Goal: Task Accomplishment & Management: Manage account settings

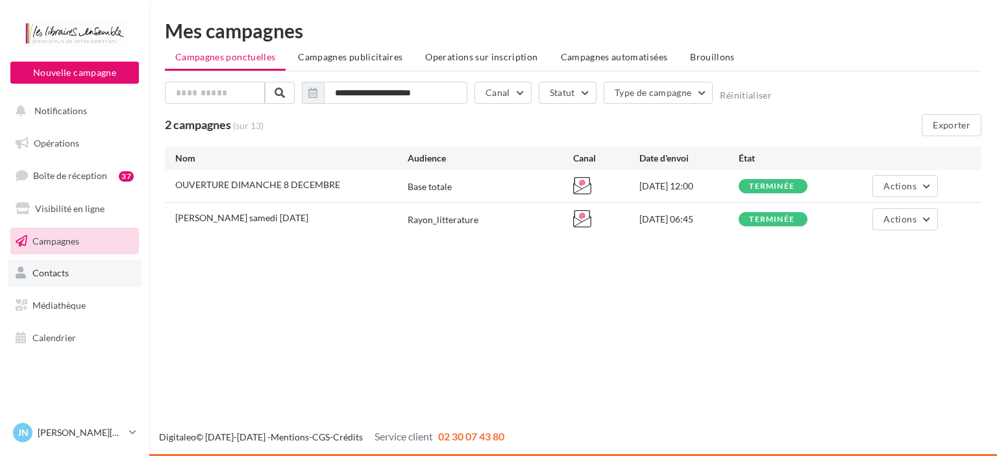
click at [50, 277] on span "Contacts" at bounding box center [50, 273] width 36 height 11
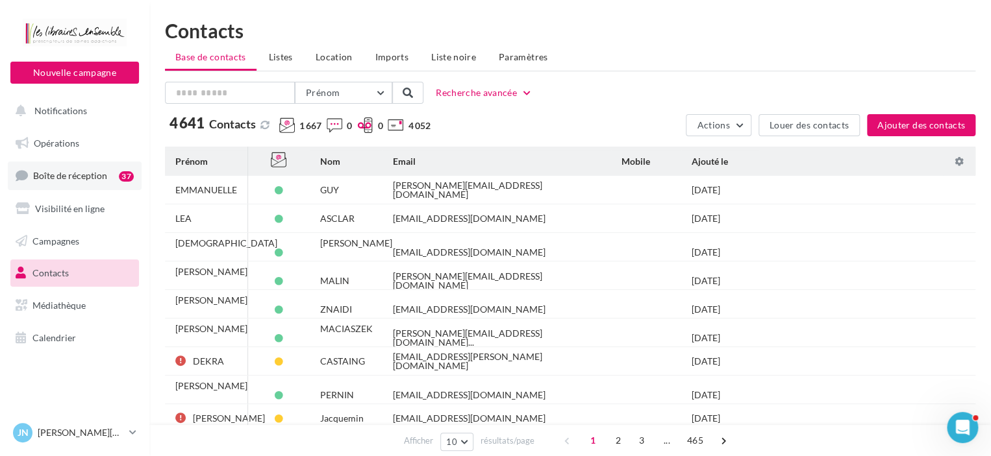
click at [56, 173] on span "Boîte de réception" at bounding box center [70, 175] width 74 height 11
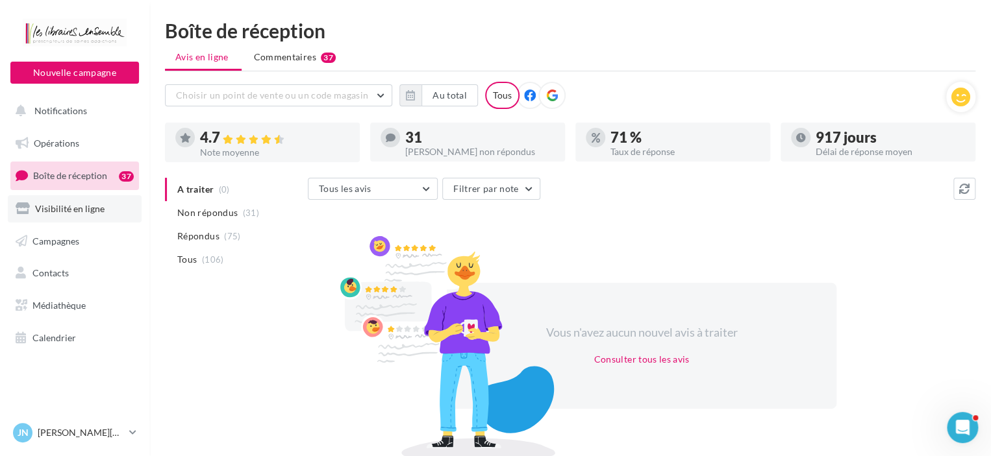
click at [65, 218] on link "Visibilité en ligne" at bounding box center [75, 208] width 134 height 27
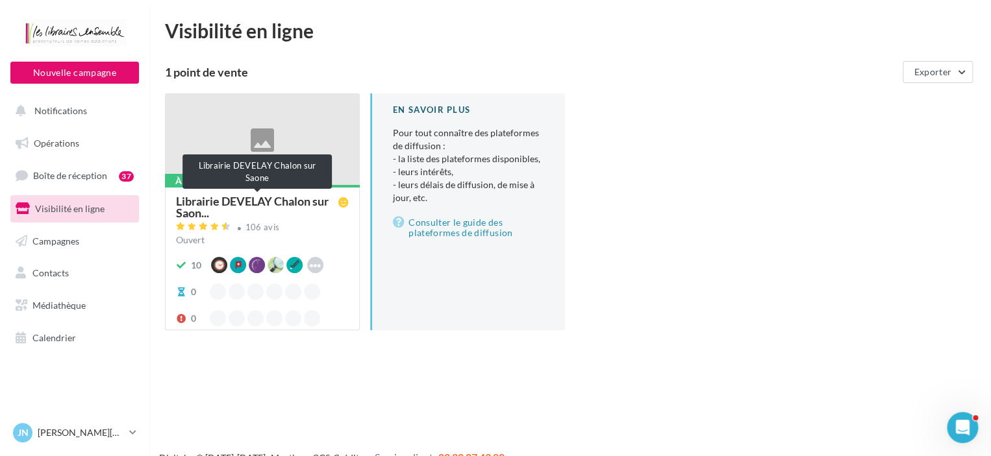
click at [203, 203] on span "Librairie DEVELAY Chalon sur Saon..." at bounding box center [257, 206] width 162 height 23
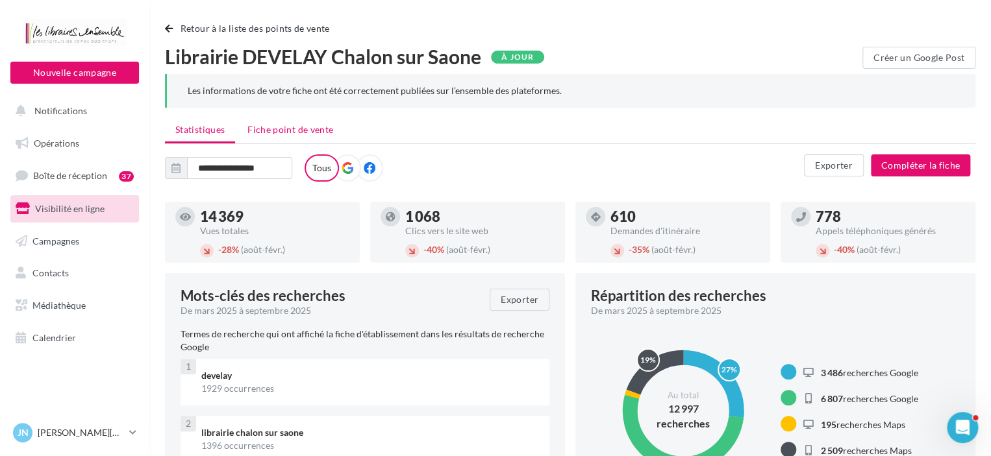
click at [292, 127] on span "Fiche point de vente" at bounding box center [290, 129] width 86 height 11
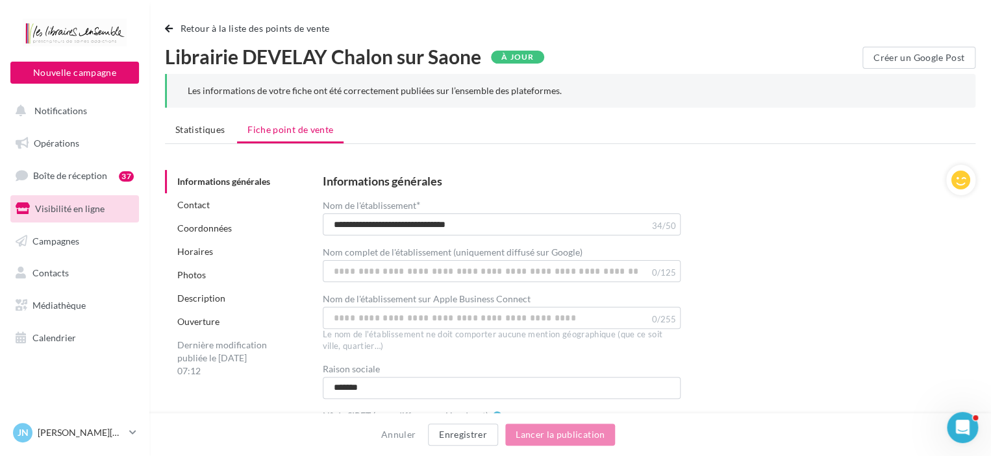
click at [201, 254] on link "Horaires" at bounding box center [195, 251] width 36 height 11
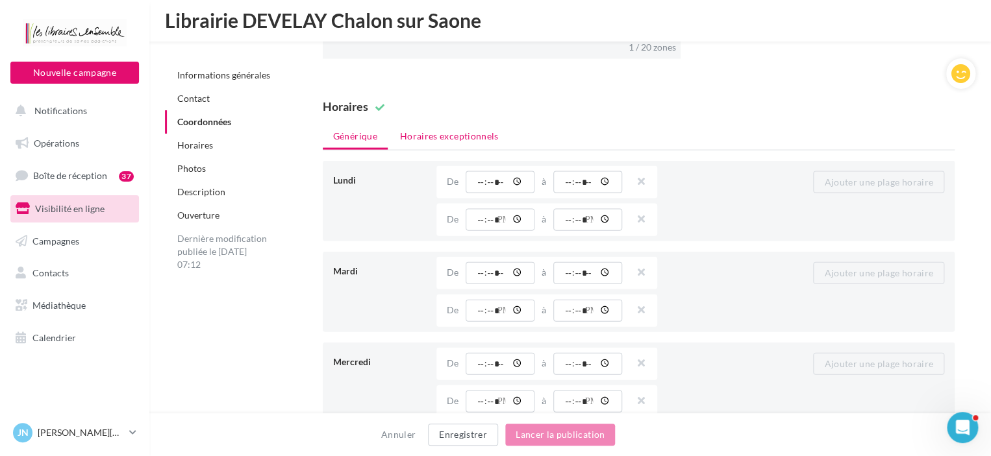
click at [450, 125] on li "Horaires exceptionnels" at bounding box center [449, 136] width 119 height 23
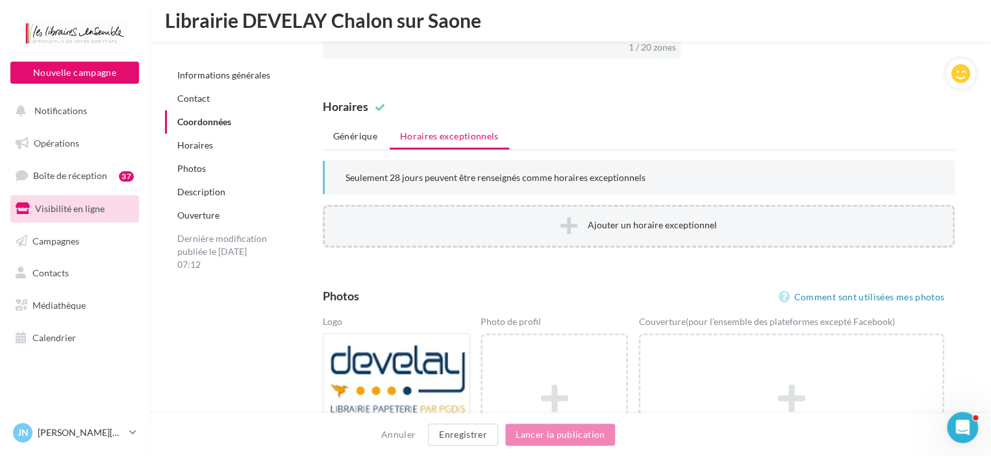
click at [571, 219] on icon at bounding box center [568, 225] width 17 height 19
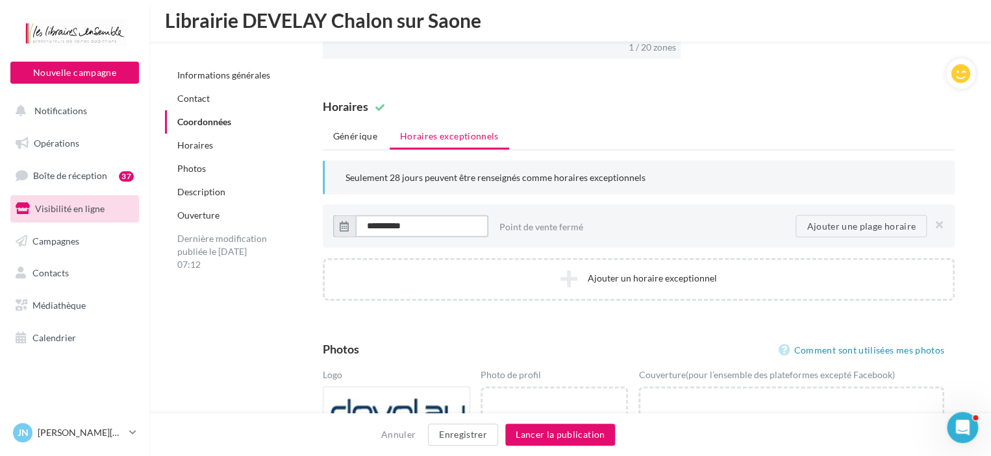
click at [469, 229] on input "**********" at bounding box center [421, 227] width 133 height 22
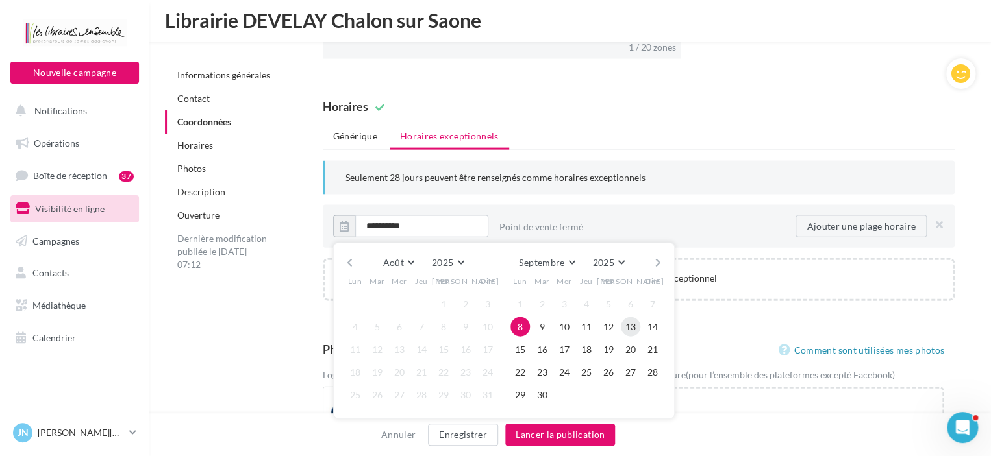
click at [627, 323] on button "13" at bounding box center [630, 327] width 19 height 19
type input "**********"
click at [745, 241] on div "**********" at bounding box center [639, 226] width 632 height 43
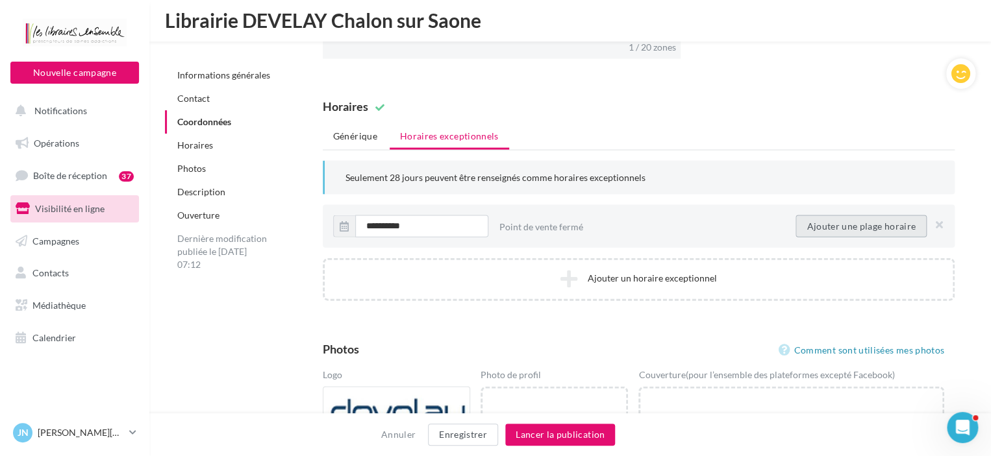
click at [819, 225] on button "Ajouter une plage horaire" at bounding box center [860, 227] width 131 height 22
click at [577, 221] on input "time" at bounding box center [563, 227] width 69 height 22
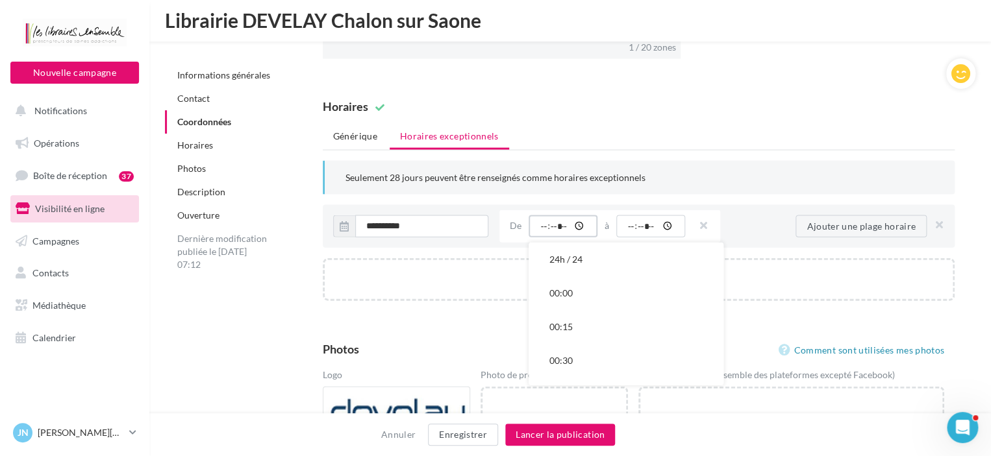
click at [562, 223] on input "*****" at bounding box center [563, 227] width 69 height 22
type input "*****"
click at [667, 225] on input "time" at bounding box center [650, 227] width 69 height 22
type input "*****"
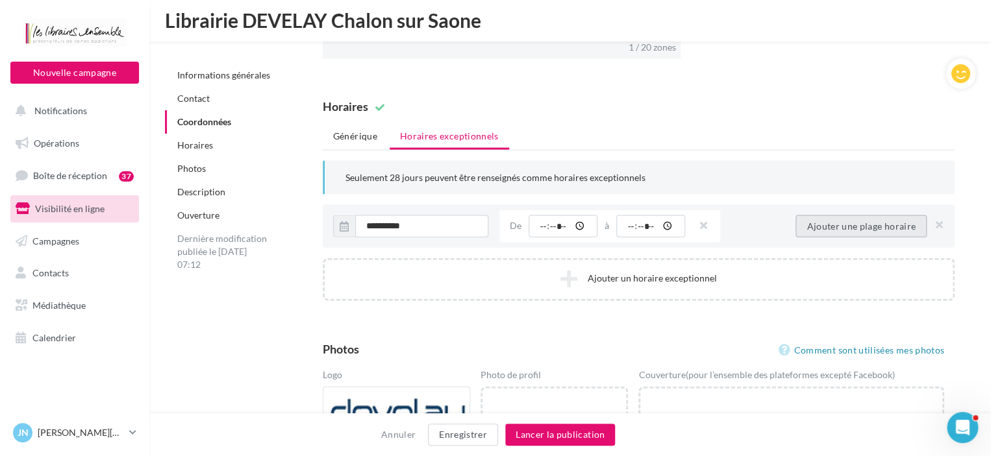
click at [838, 223] on button "Ajouter une plage horaire" at bounding box center [860, 227] width 131 height 22
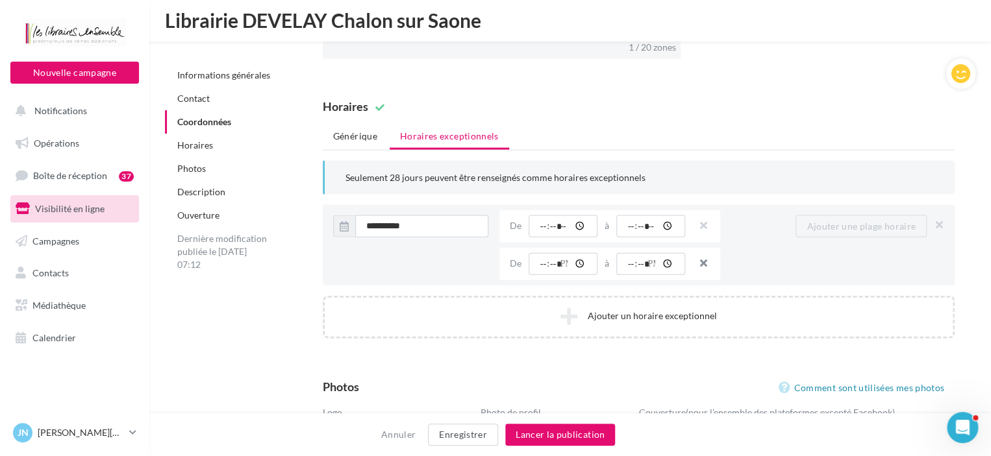
click at [704, 258] on button "button" at bounding box center [698, 265] width 10 height 18
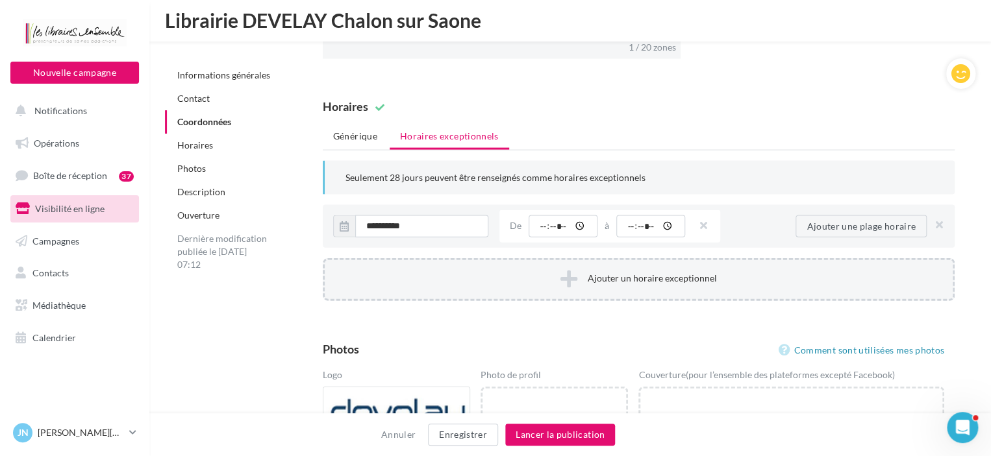
click at [595, 277] on button "Ajouter un horaire exceptionnel" at bounding box center [639, 279] width 632 height 43
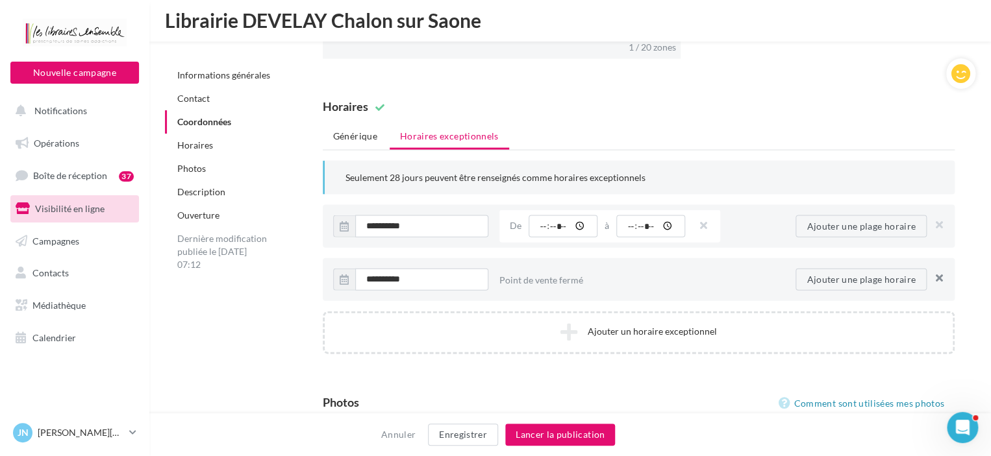
click at [938, 271] on button "button" at bounding box center [936, 280] width 16 height 18
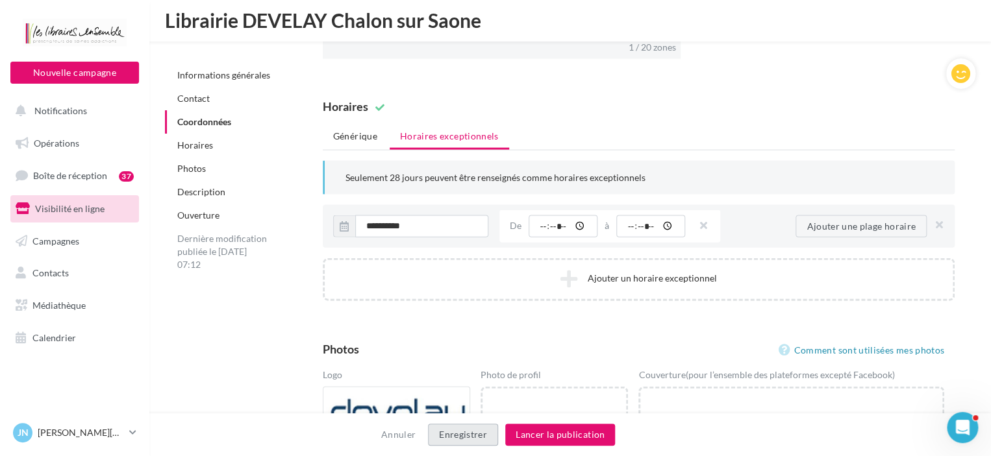
click at [490, 431] on button "Enregistrer" at bounding box center [463, 435] width 70 height 22
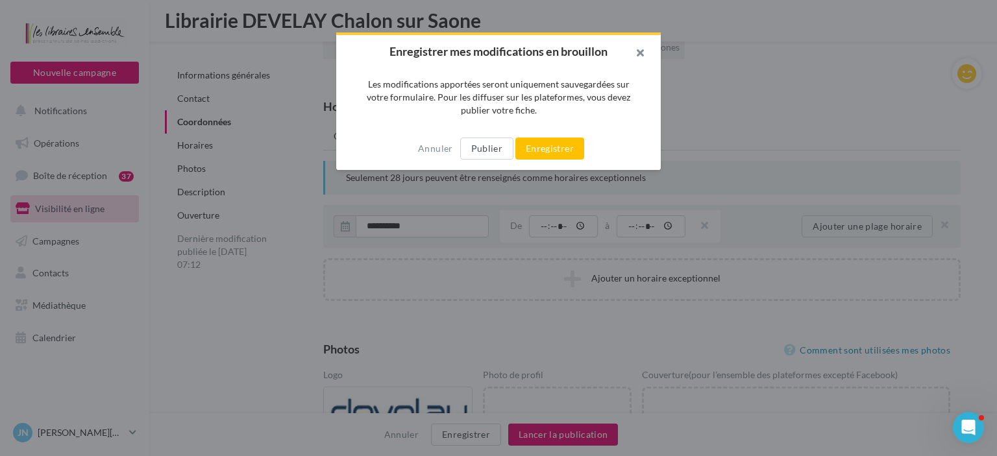
click at [643, 49] on button "button" at bounding box center [635, 54] width 52 height 39
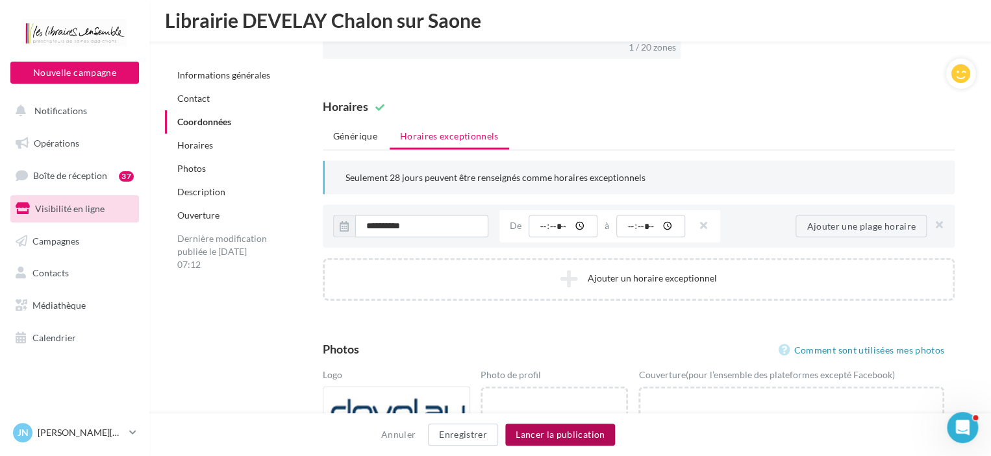
click at [529, 430] on button "Lancer la publication" at bounding box center [560, 435] width 110 height 22
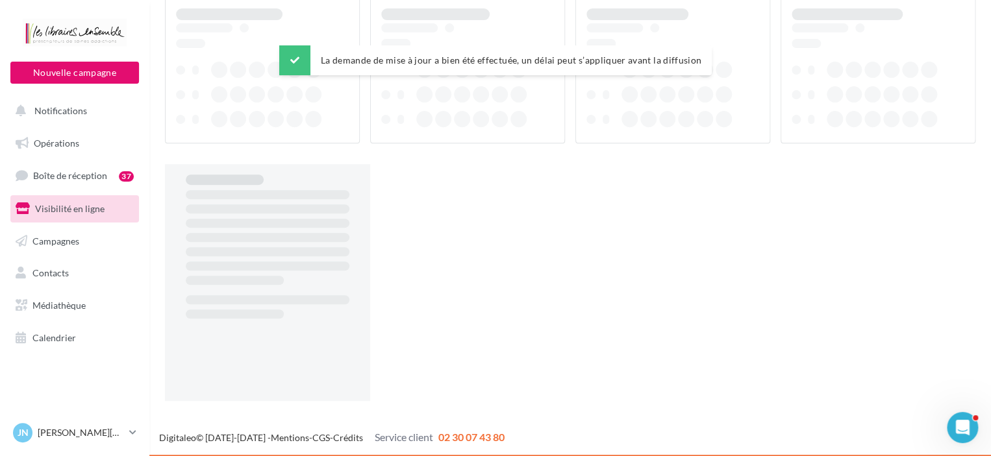
scroll to position [21, 0]
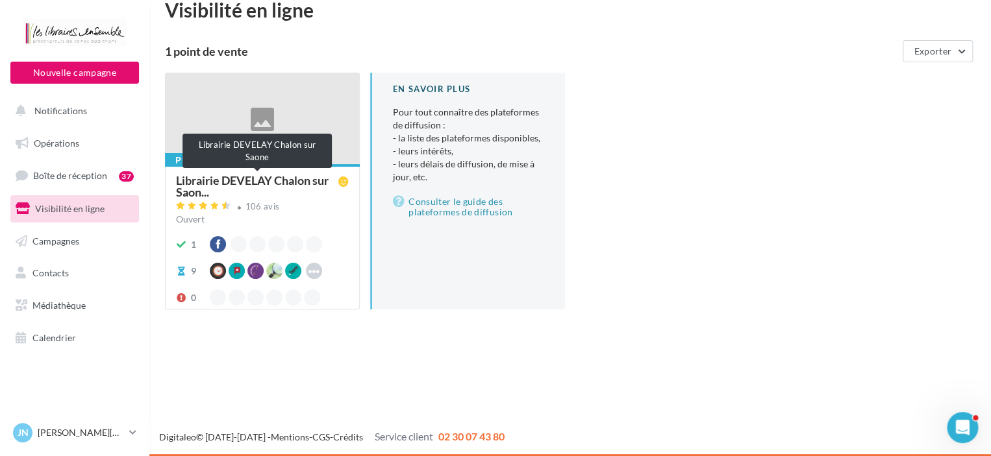
click at [210, 186] on span "Librairie DEVELAY Chalon sur Saon..." at bounding box center [257, 186] width 162 height 23
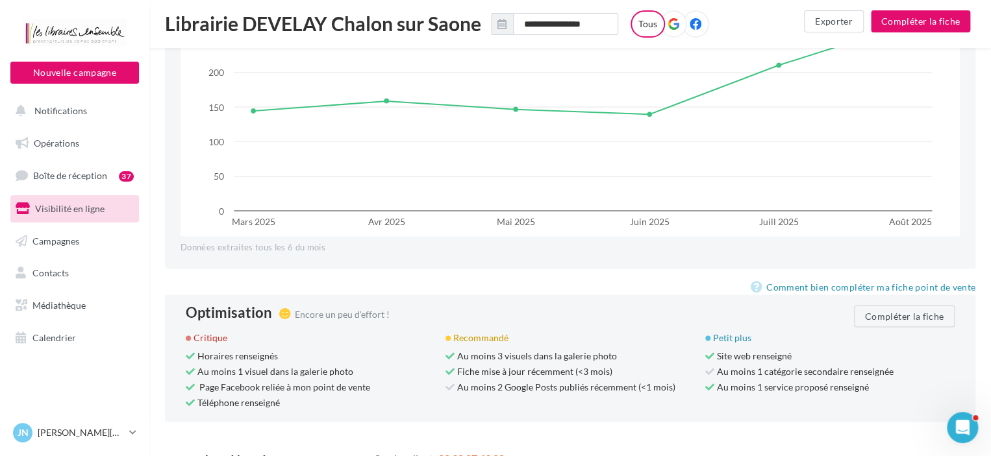
scroll to position [1199, 0]
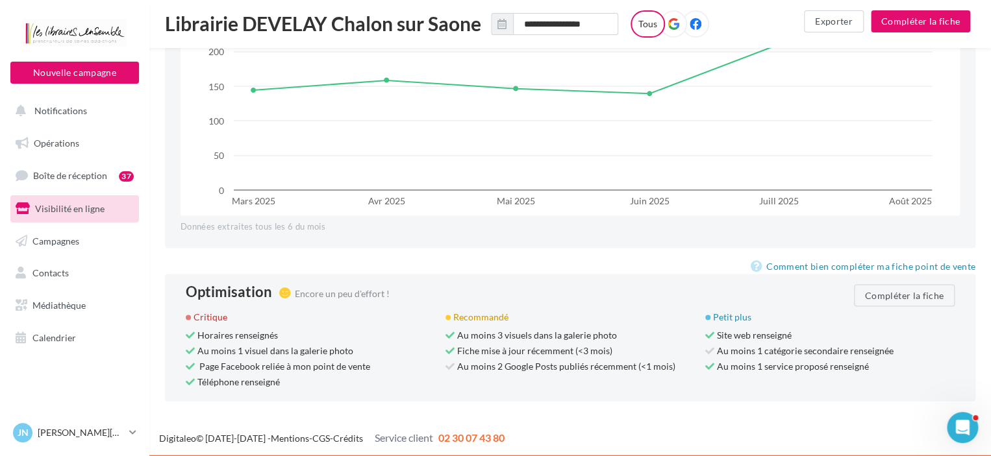
click at [81, 205] on span "Visibilité en ligne" at bounding box center [69, 208] width 69 height 11
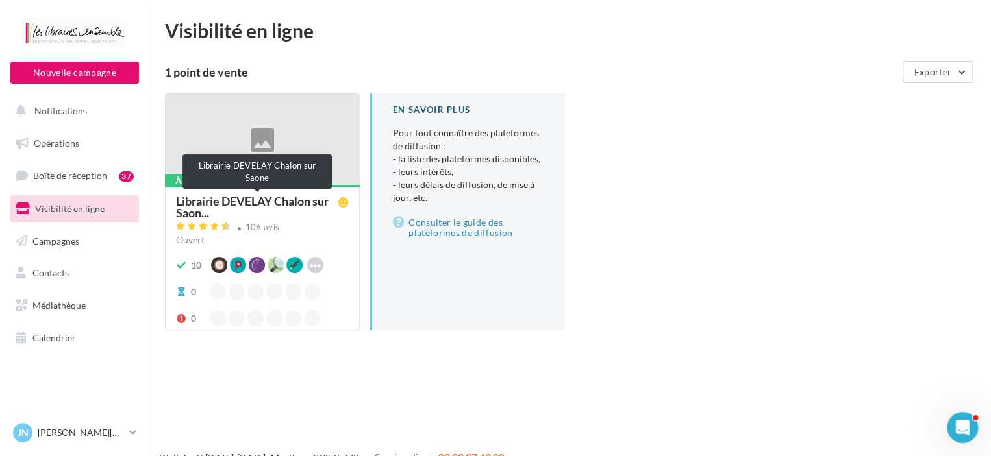
click at [197, 205] on span "Librairie DEVELAY Chalon sur Saon..." at bounding box center [257, 206] width 162 height 23
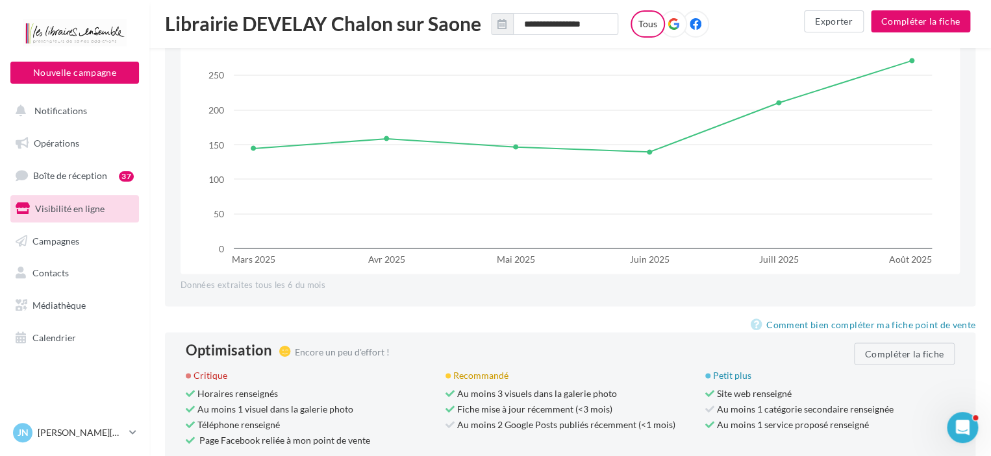
scroll to position [1199, 0]
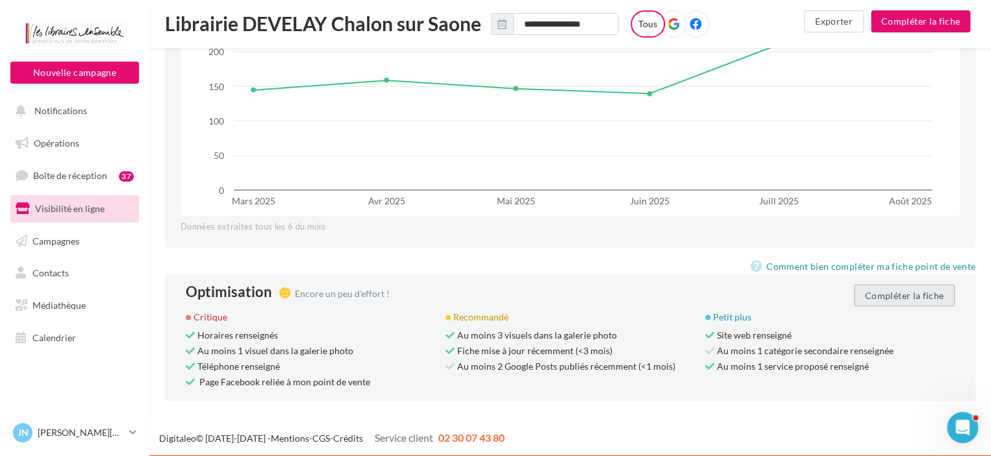
click at [916, 303] on button "Compléter la fiche" at bounding box center [904, 295] width 101 height 22
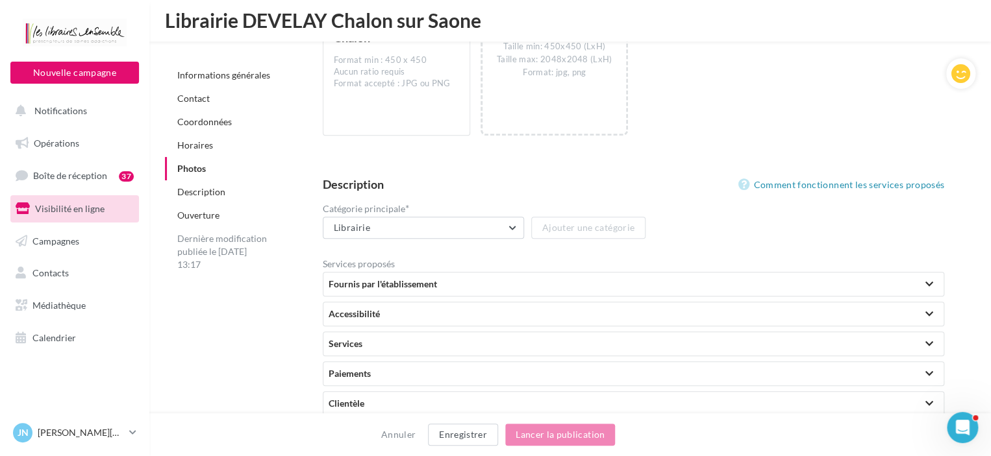
scroll to position [2771, 0]
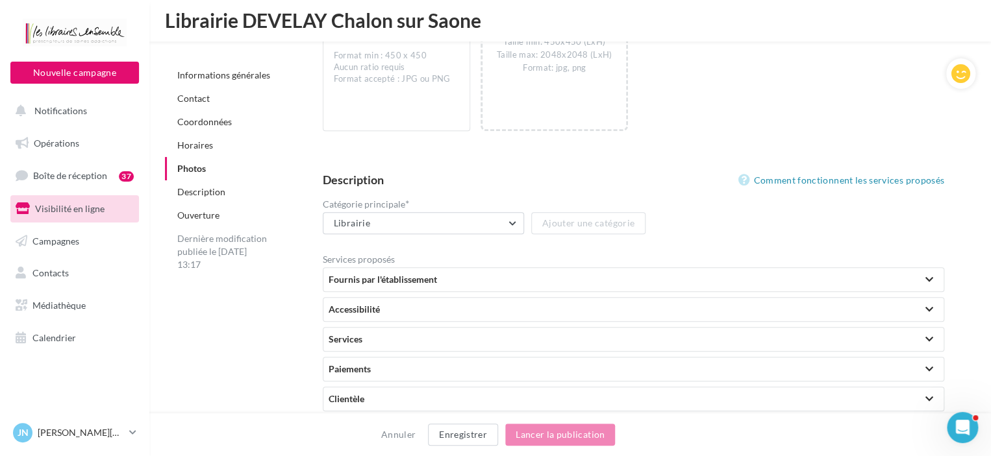
click at [934, 275] on div at bounding box center [929, 279] width 18 height 23
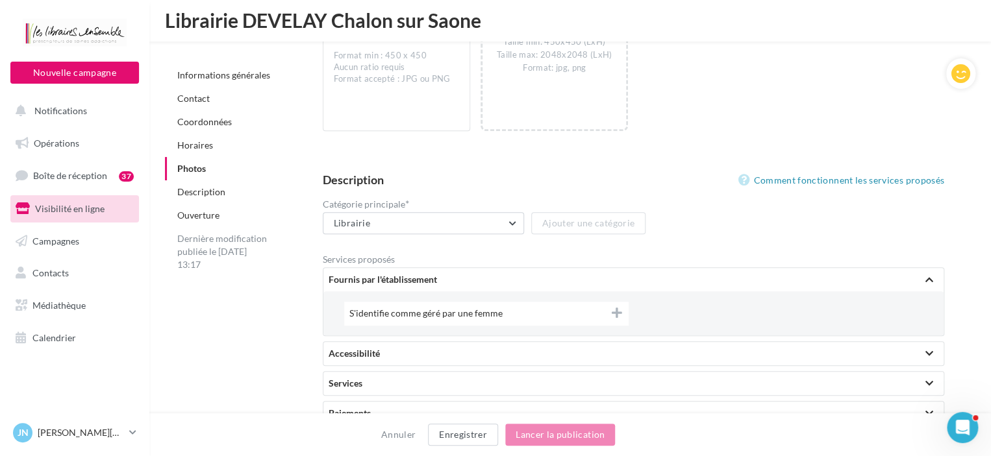
click at [934, 275] on div at bounding box center [929, 279] width 18 height 23
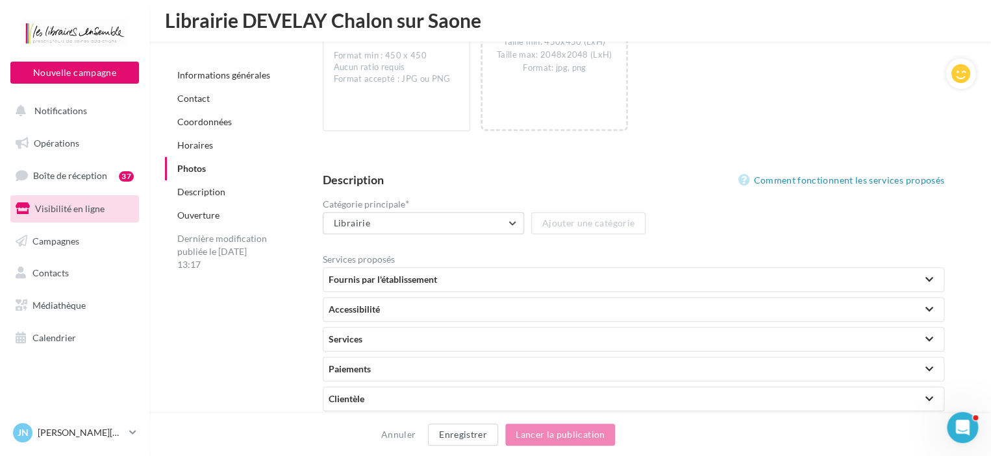
click at [931, 306] on div at bounding box center [929, 309] width 8 height 6
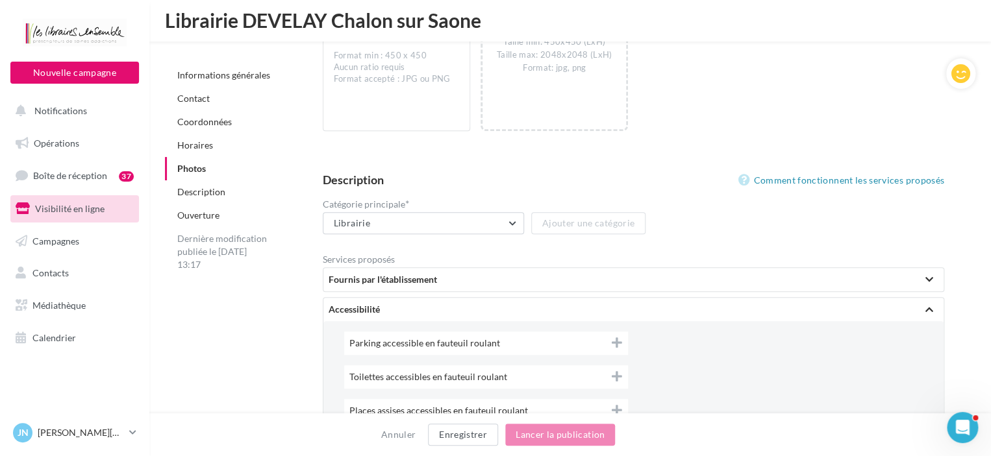
click at [609, 349] on div "Parking accessible en fauteuil roulant" at bounding box center [486, 343] width 284 height 23
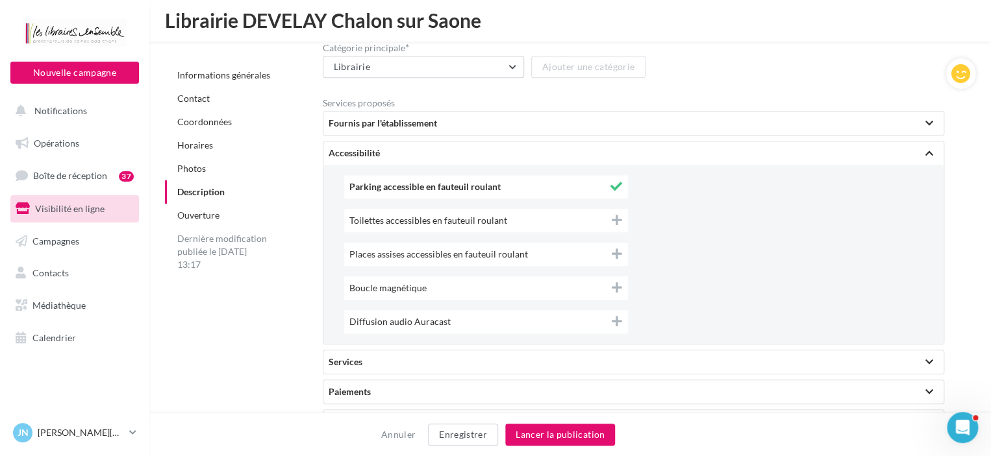
scroll to position [2932, 0]
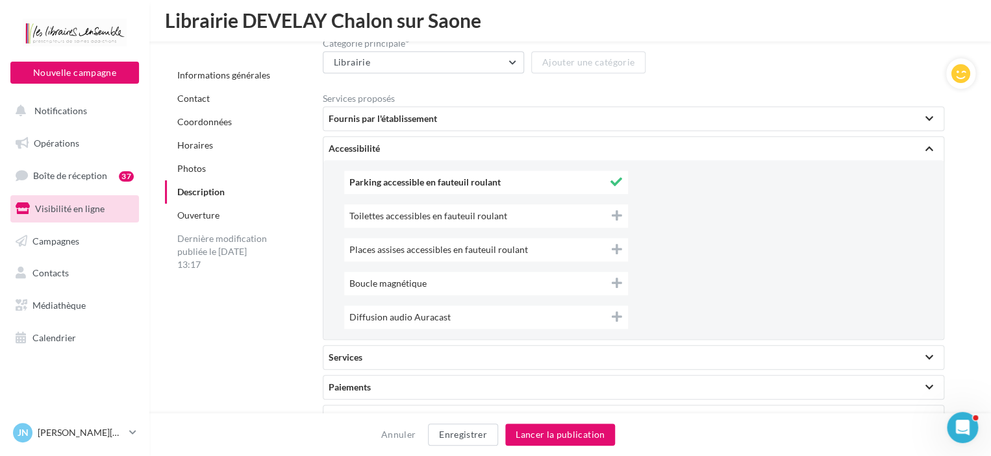
click at [613, 180] on icon at bounding box center [616, 183] width 12 height 12
click at [927, 355] on div at bounding box center [929, 358] width 8 height 6
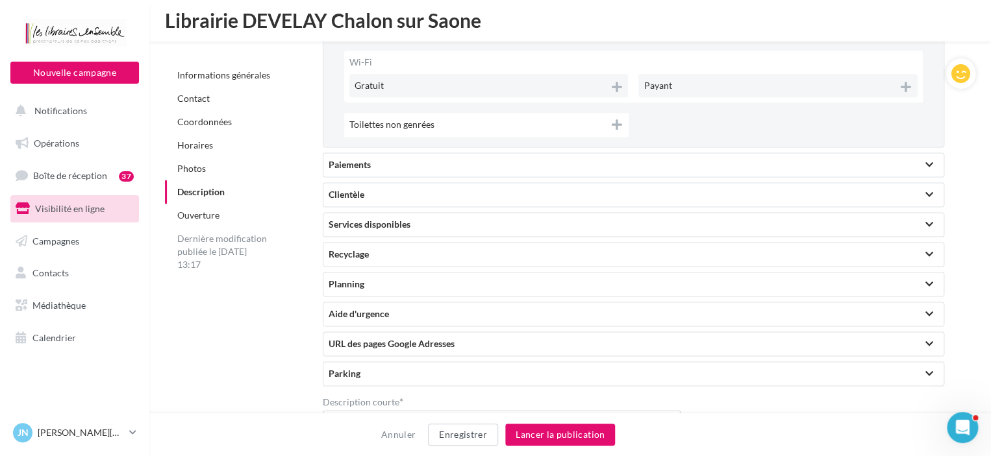
scroll to position [3266, 0]
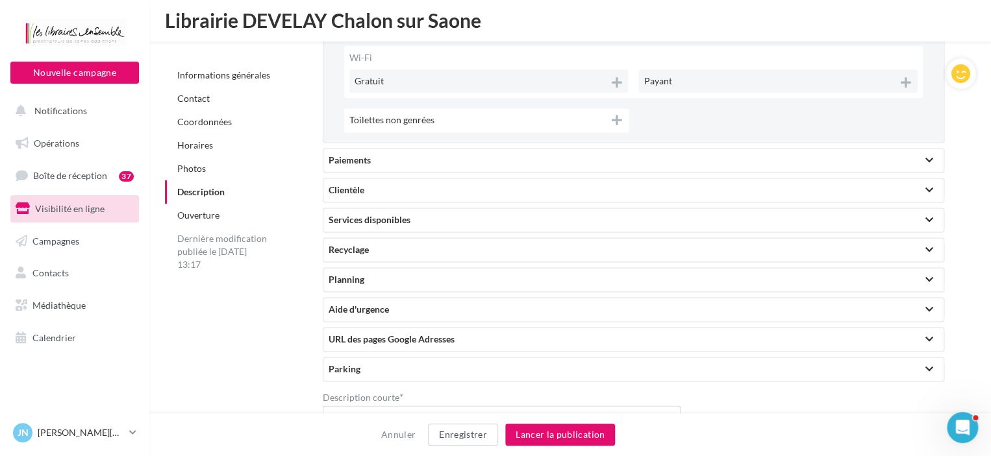
click at [925, 160] on div at bounding box center [929, 160] width 8 height 6
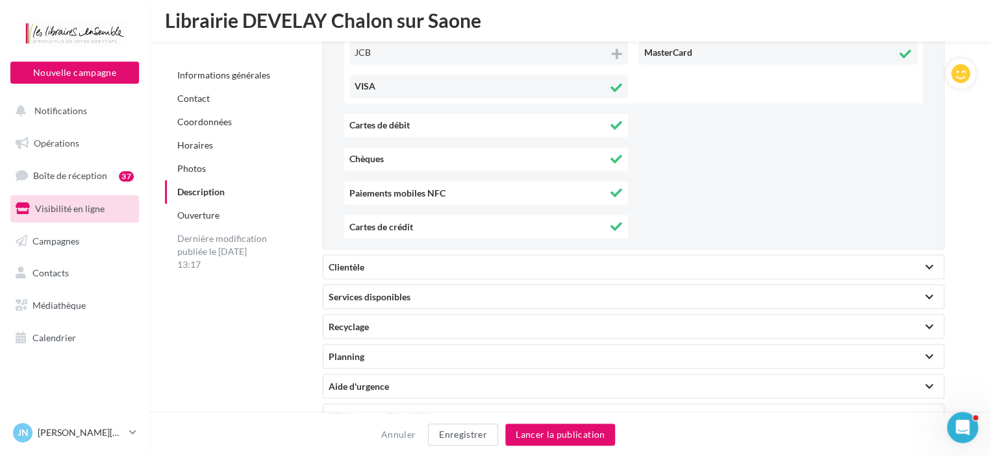
scroll to position [3537, 0]
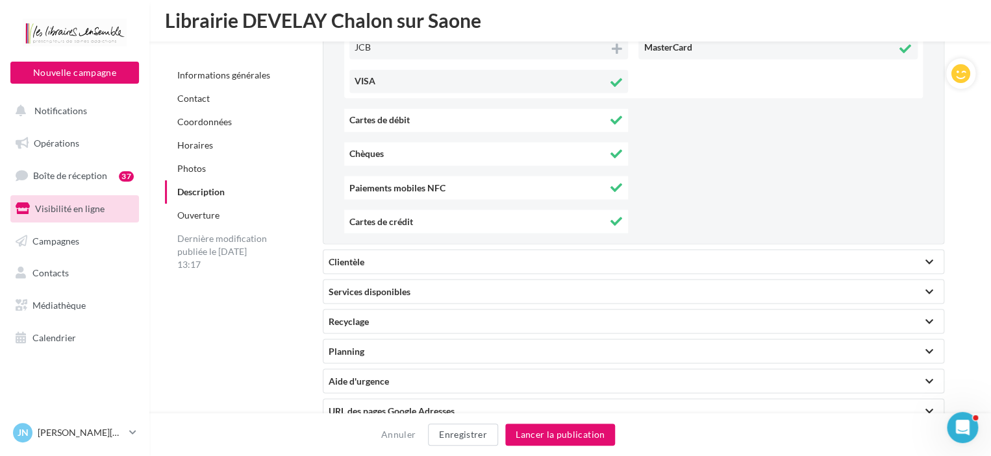
click at [923, 255] on div at bounding box center [929, 261] width 18 height 23
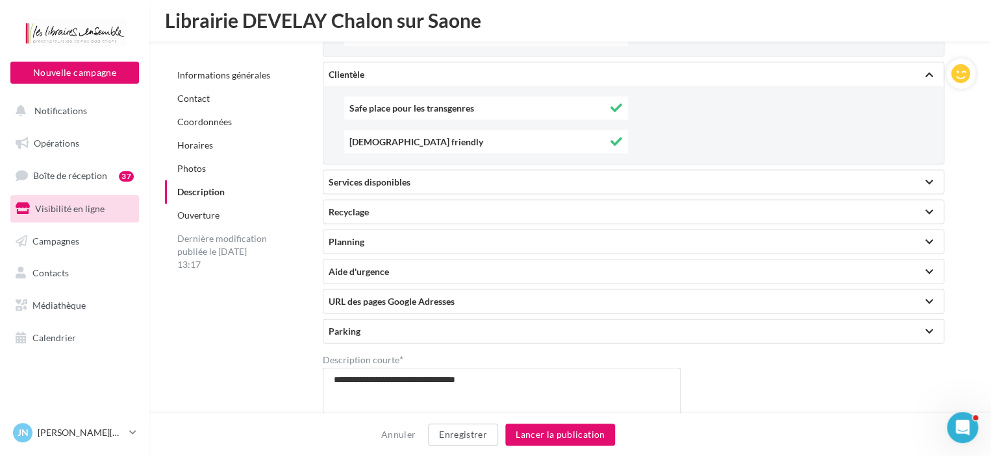
scroll to position [3741, 0]
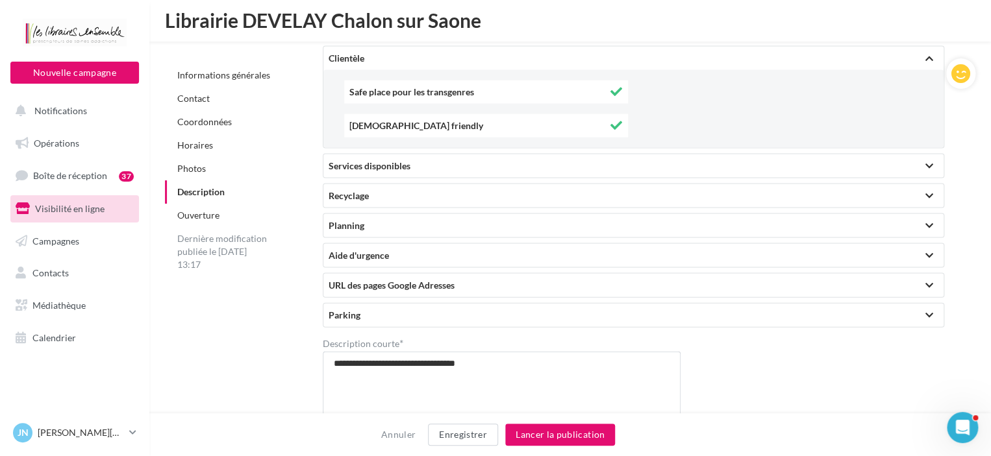
click at [935, 158] on div at bounding box center [929, 166] width 18 height 23
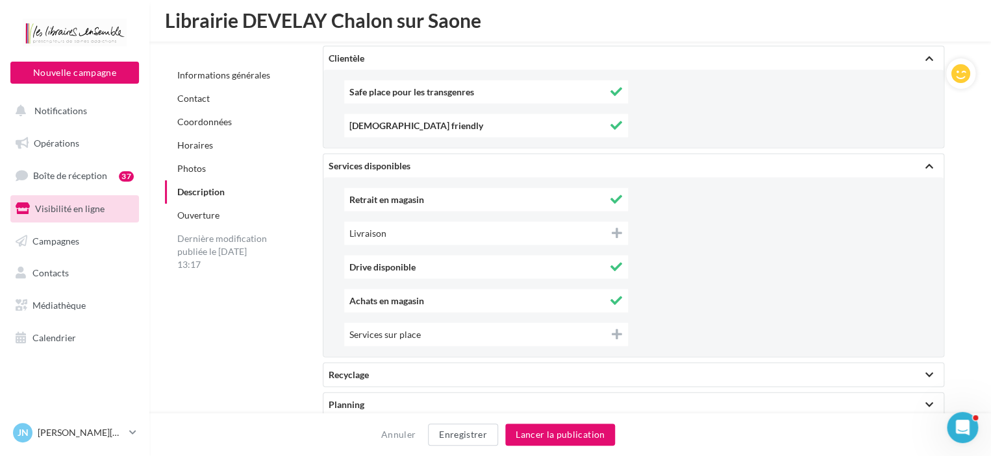
click at [616, 329] on icon at bounding box center [616, 335] width 10 height 12
click at [933, 371] on div at bounding box center [929, 375] width 18 height 23
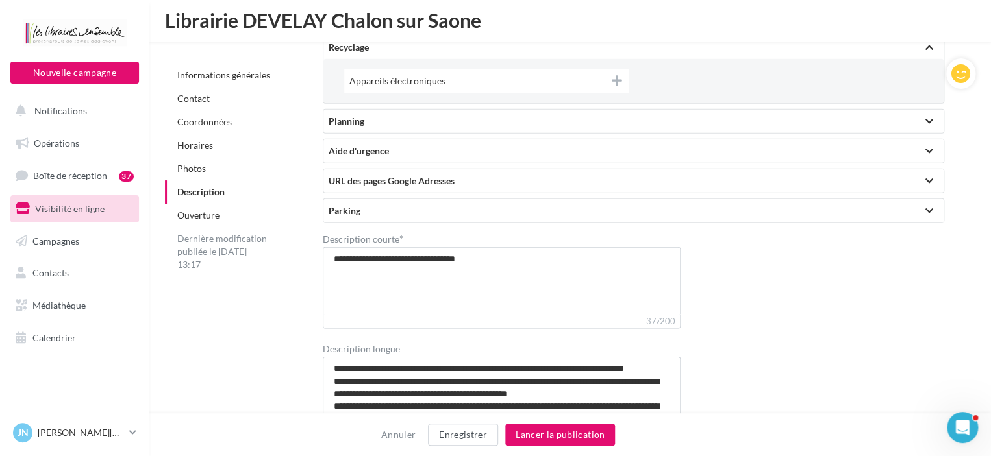
scroll to position [4074, 0]
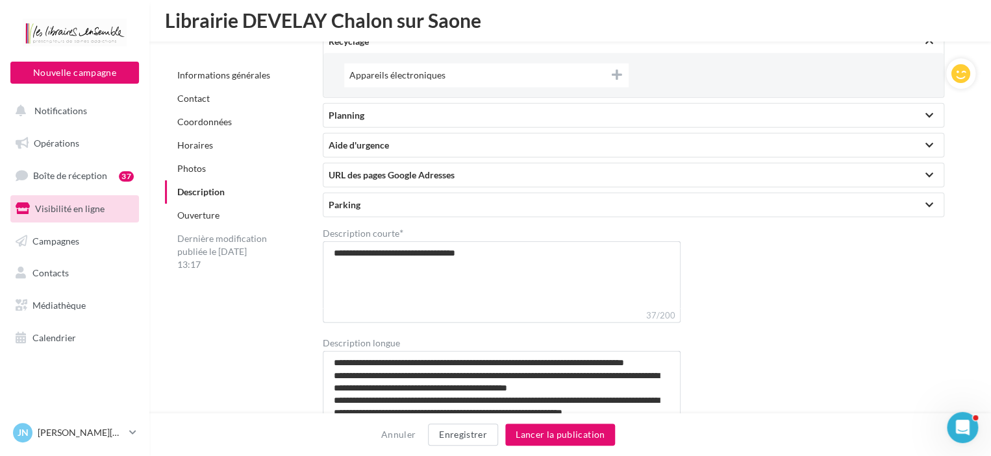
click at [921, 114] on div at bounding box center [929, 115] width 18 height 23
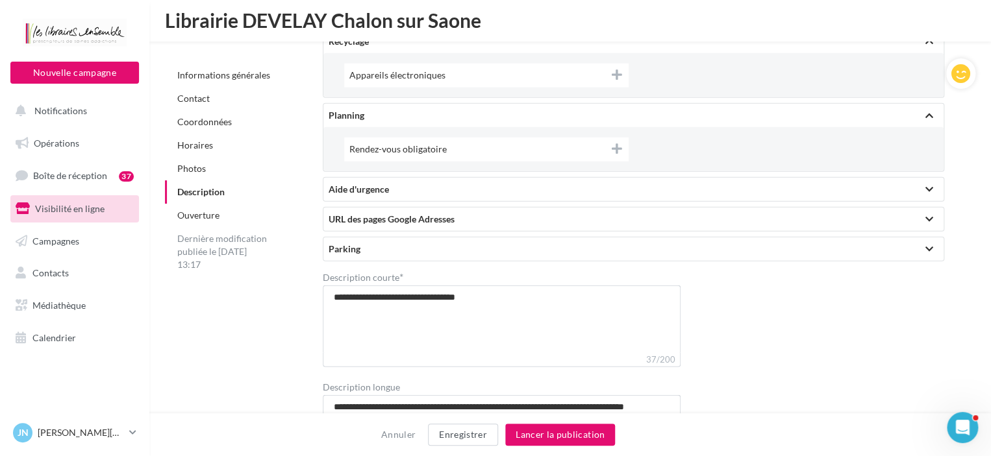
click at [930, 186] on div at bounding box center [929, 189] width 8 height 6
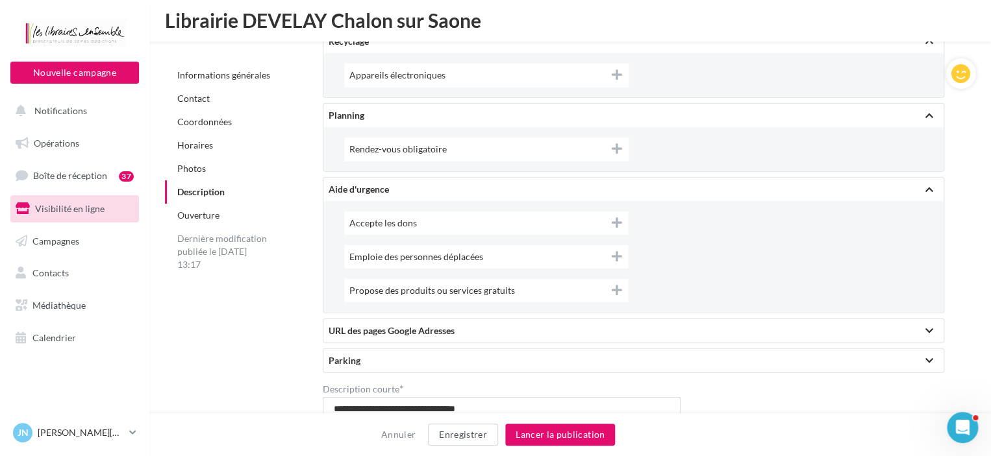
click at [924, 357] on div at bounding box center [929, 360] width 18 height 23
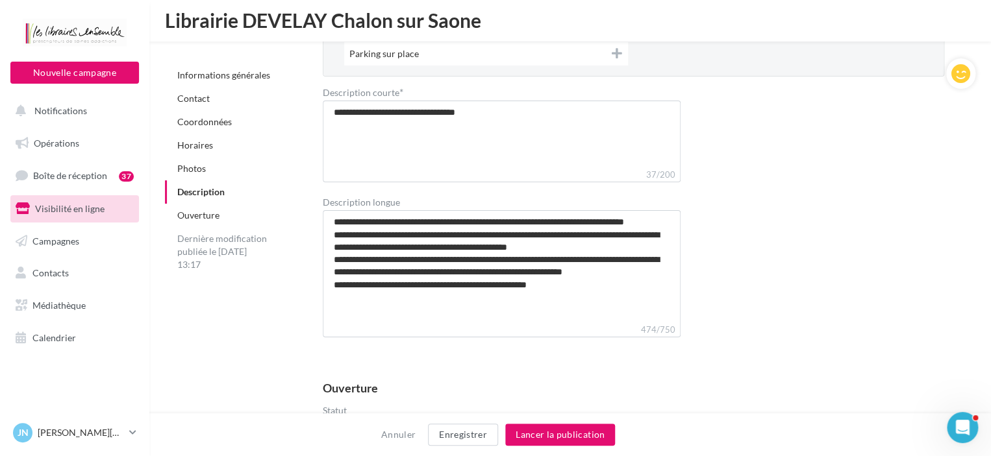
scroll to position [4803, 0]
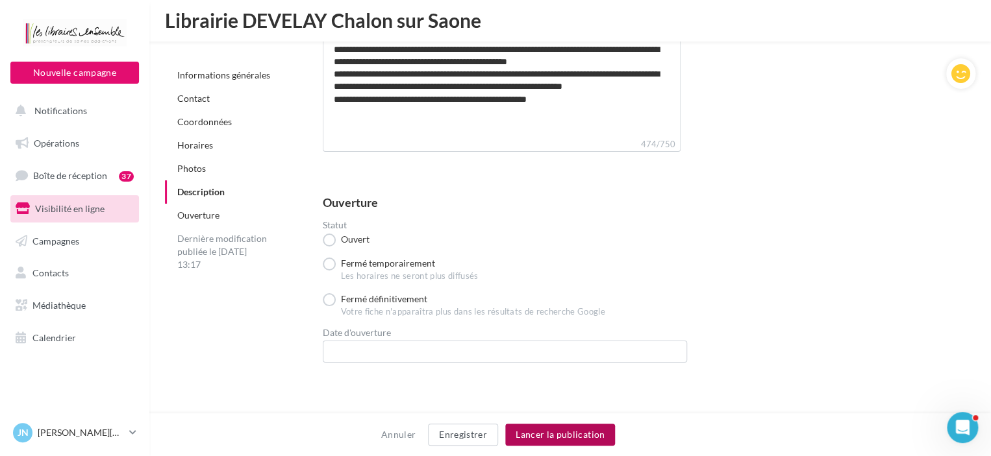
click at [586, 442] on button "Lancer la publication" at bounding box center [560, 435] width 110 height 22
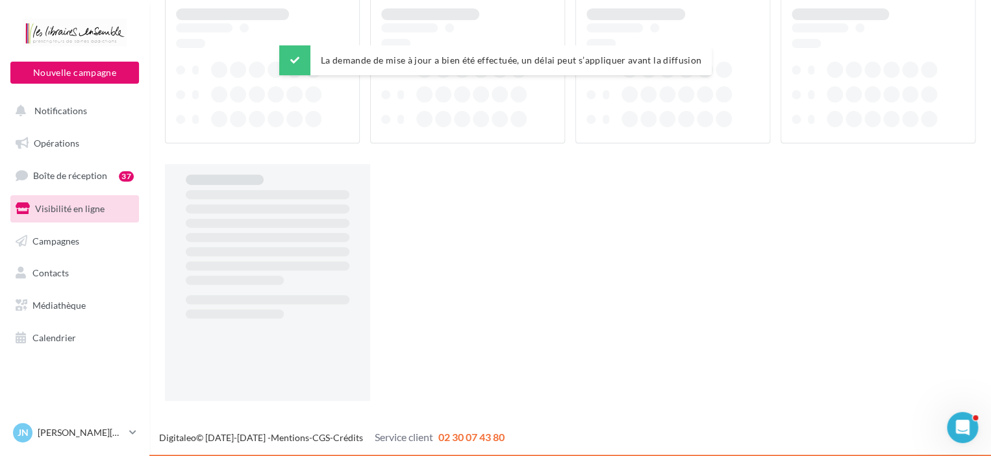
scroll to position [21, 0]
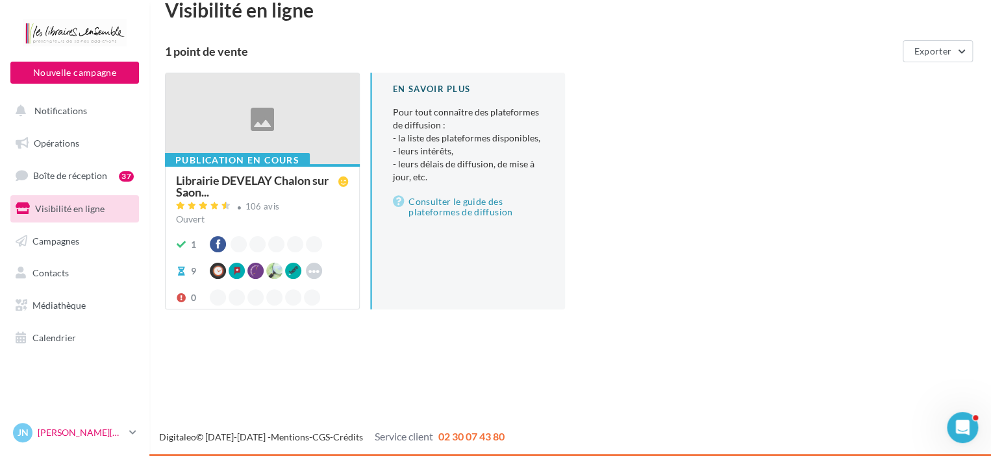
click at [104, 437] on p "[PERSON_NAME][DATE]" at bounding box center [81, 433] width 86 height 13
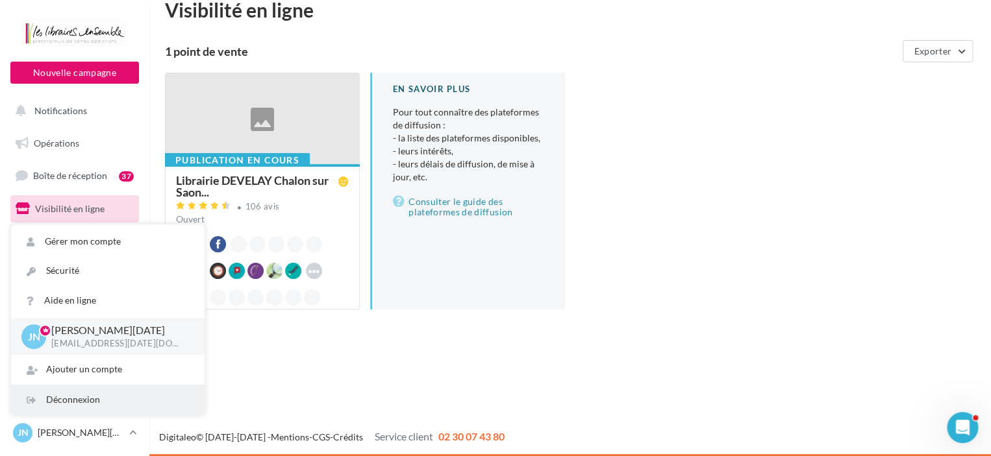
click at [77, 403] on div "Déconnexion" at bounding box center [107, 400] width 193 height 29
